Goal: Task Accomplishment & Management: Use online tool/utility

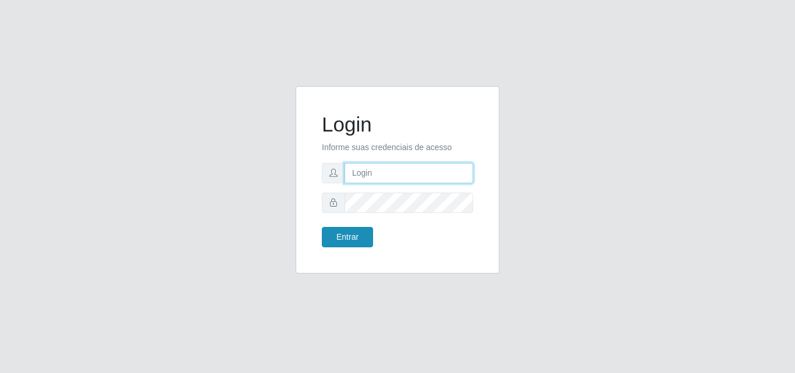
type input "[EMAIL_ADDRESS][DOMAIN_NAME]"
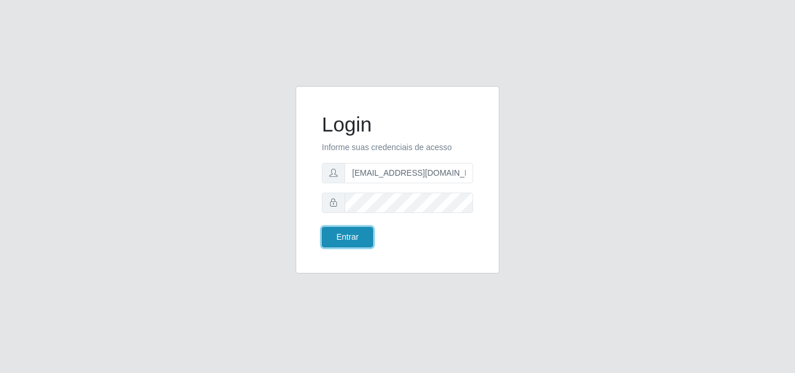
click at [338, 241] on button "Entrar" at bounding box center [347, 237] width 51 height 20
click at [337, 241] on button "Entrar" at bounding box center [347, 237] width 51 height 20
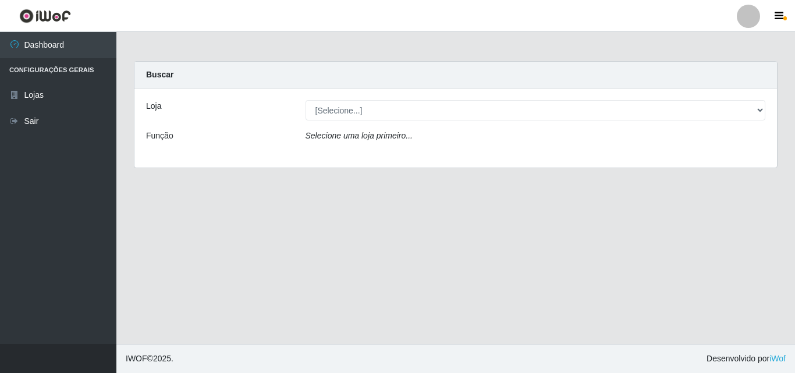
click at [332, 137] on icon "Selecione uma loja primeiro..." at bounding box center [359, 135] width 107 height 9
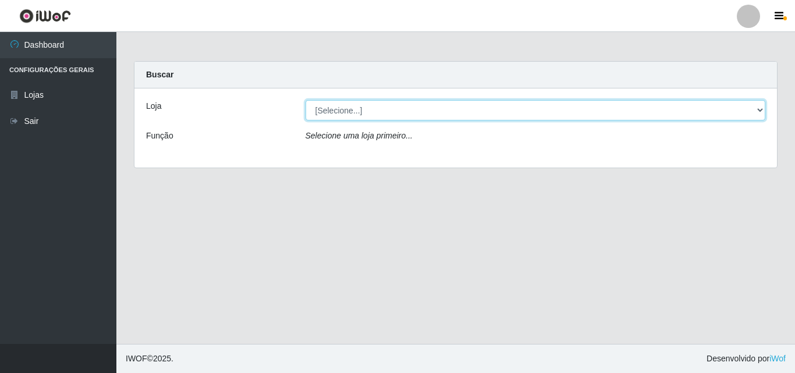
click at [329, 111] on select "[Selecione...] Rede Potiguar 1 - Macaíba" at bounding box center [536, 110] width 460 height 20
select select "100"
click at [306, 100] on select "[Selecione...] Rede Potiguar 1 - Macaíba" at bounding box center [536, 110] width 460 height 20
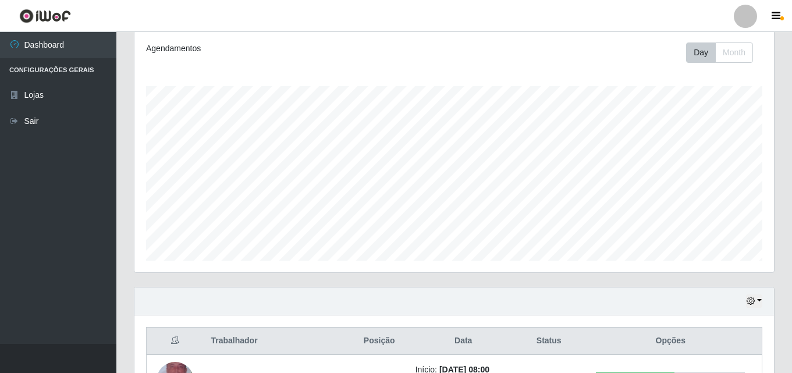
scroll to position [291, 0]
